Goal: Task Accomplishment & Management: Manage account settings

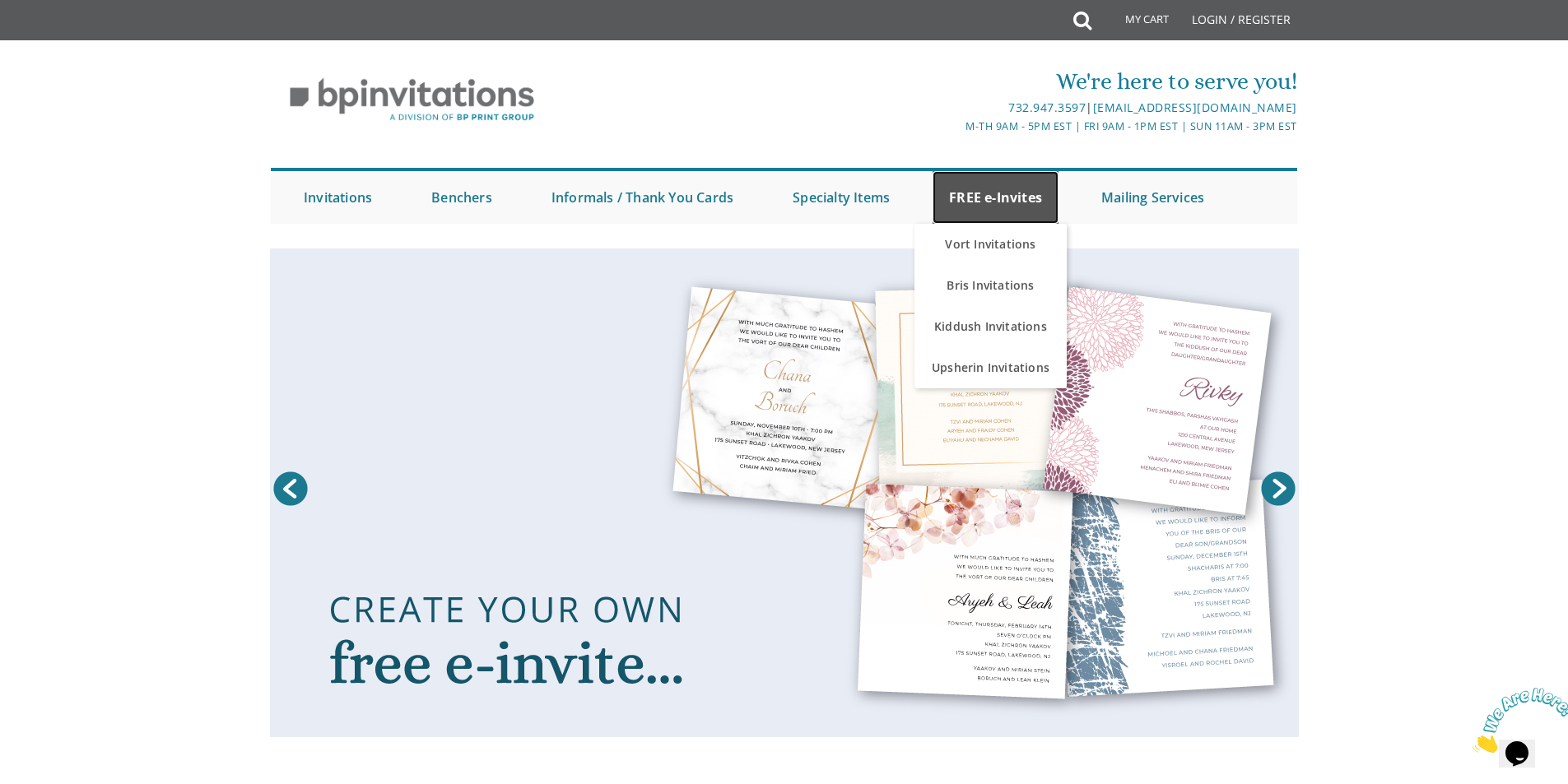
click at [1023, 202] on link "FREE e-Invites" at bounding box center [995, 197] width 126 height 52
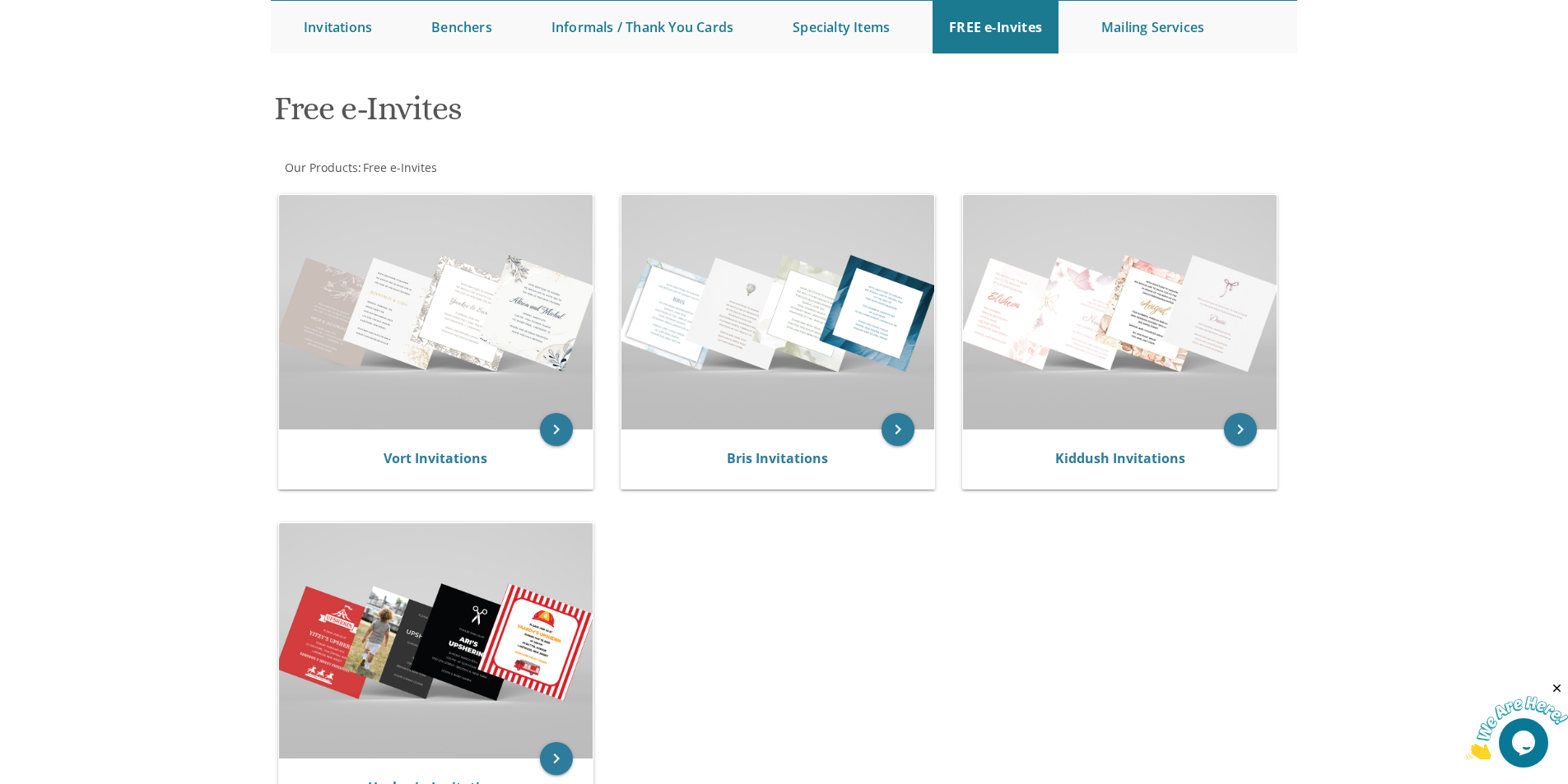
scroll to position [141, 0]
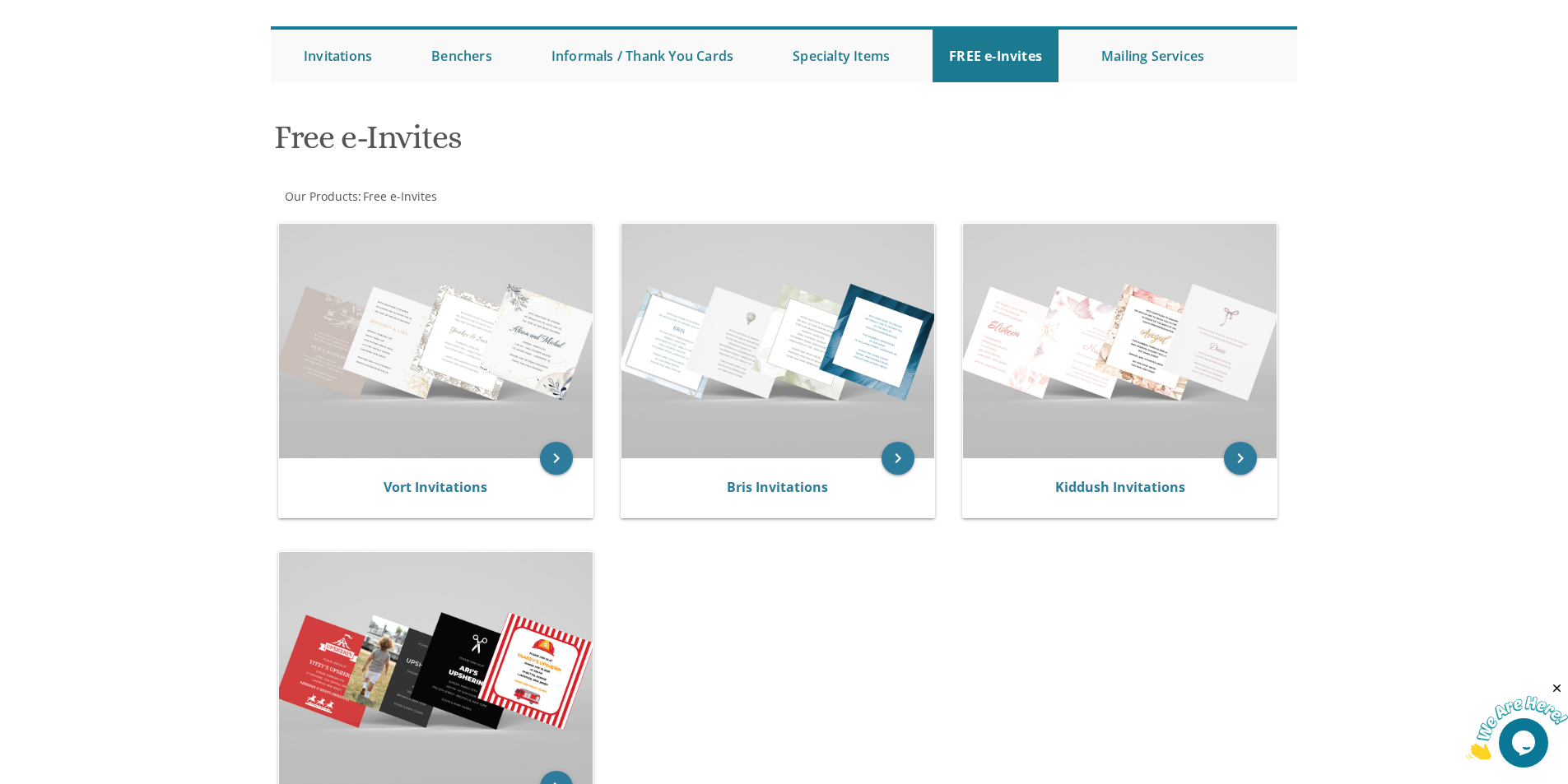
click at [691, 357] on img at bounding box center [778, 340] width 313 height 235
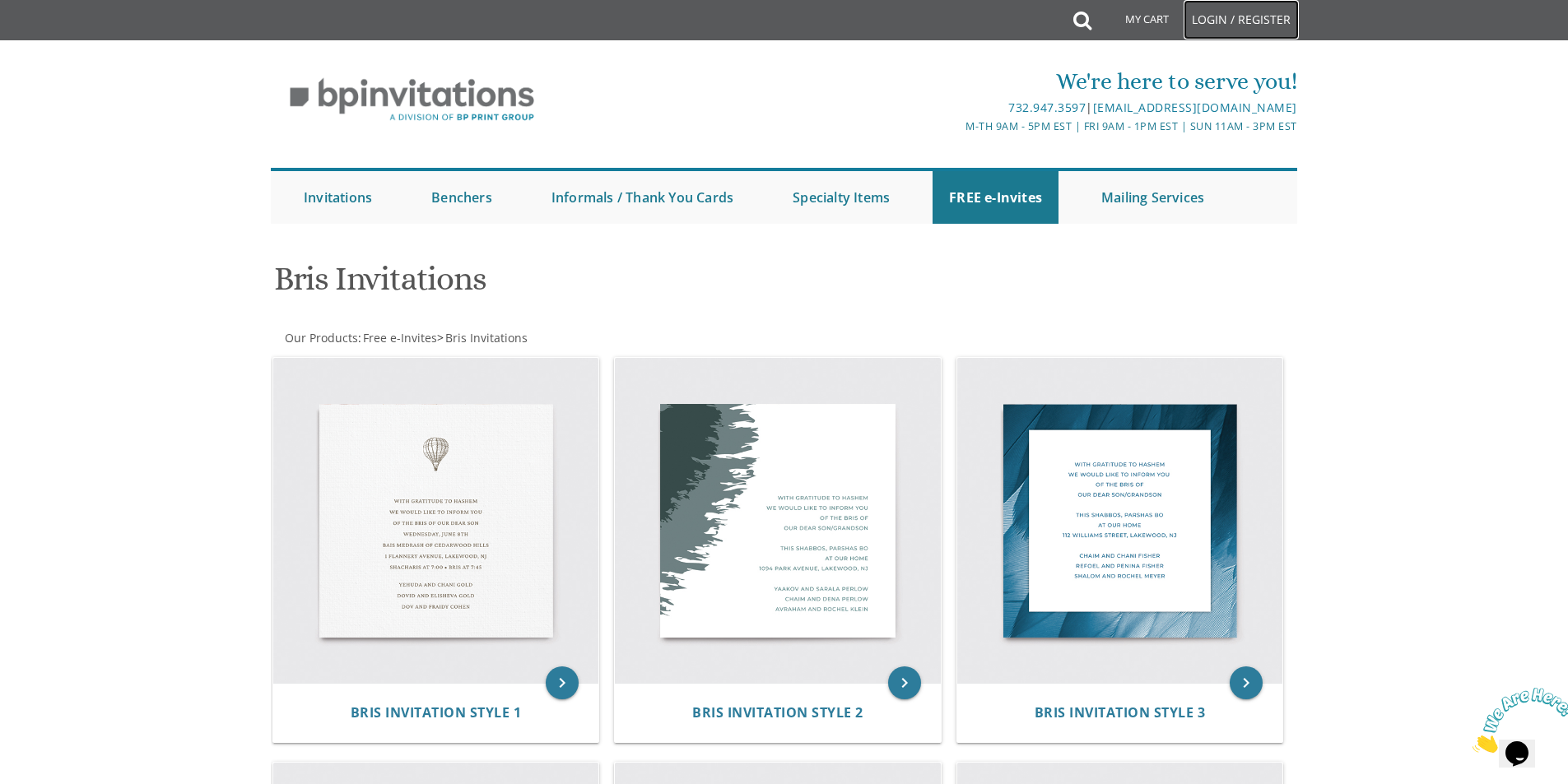
click at [1205, 19] on link "Login / Register" at bounding box center [1242, 19] width 115 height 40
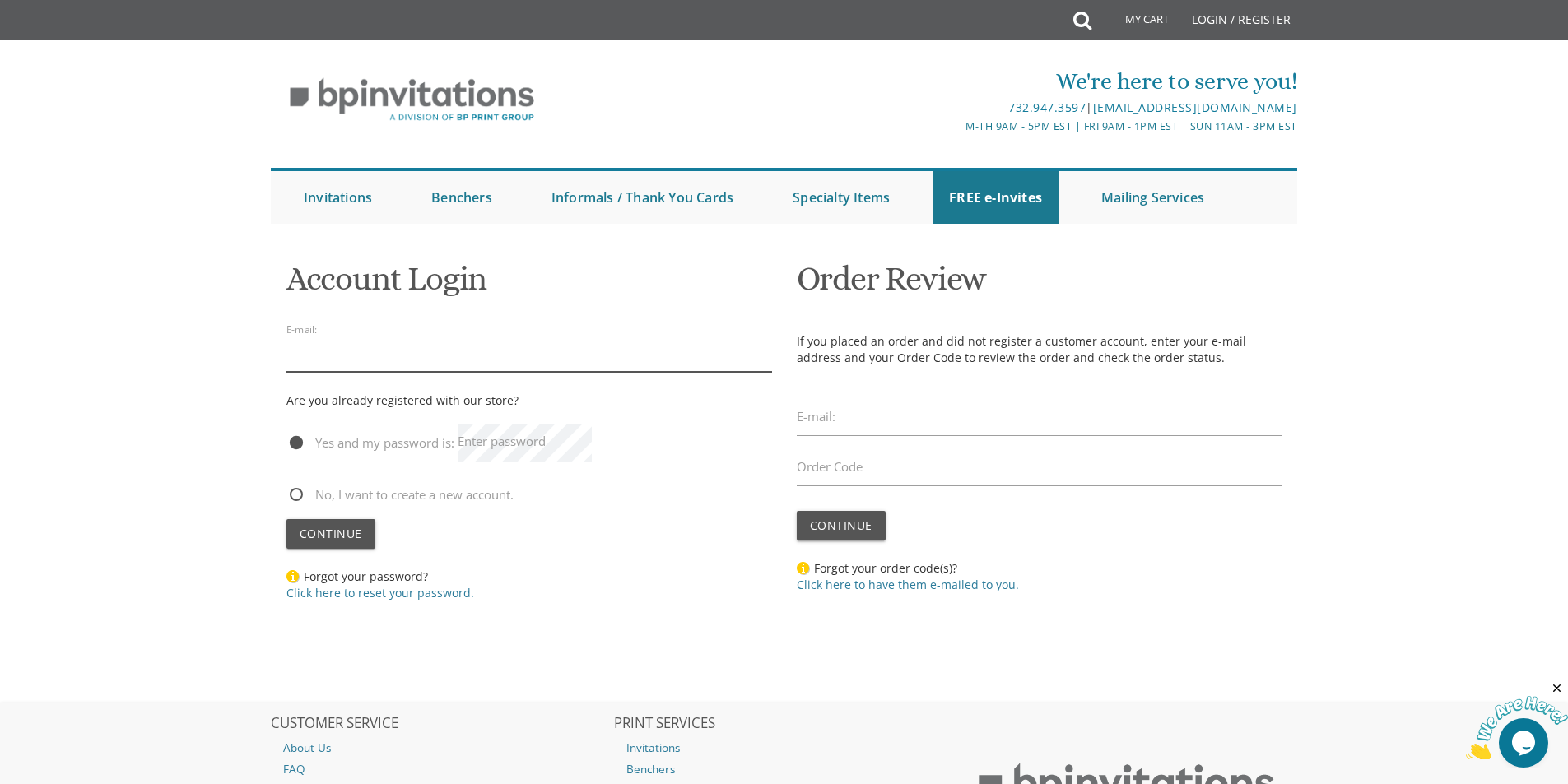
click at [357, 352] on input "email" at bounding box center [529, 353] width 485 height 38
type input "donicohen@gmail.com"
click at [502, 438] on label "Enter password" at bounding box center [501, 441] width 88 height 17
